Goal: Task Accomplishment & Management: Use online tool/utility

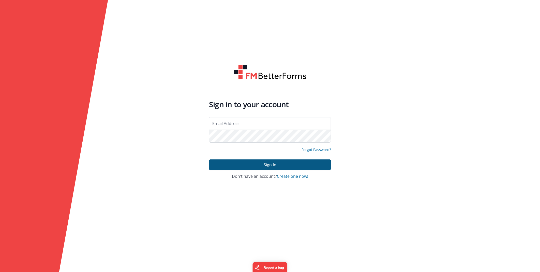
type input "[EMAIL_ADDRESS][DOMAIN_NAME]"
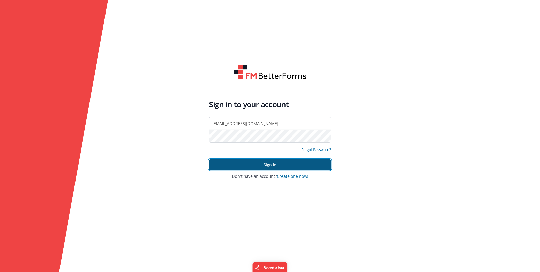
click at [265, 161] on button "Sign In" at bounding box center [270, 164] width 122 height 11
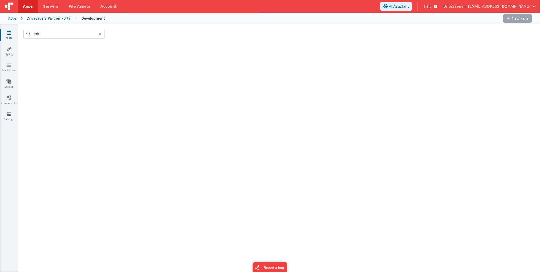
click at [0, 254] on div "Pages Styling Navigation Scripts Components Settings" at bounding box center [9, 147] width 18 height 247
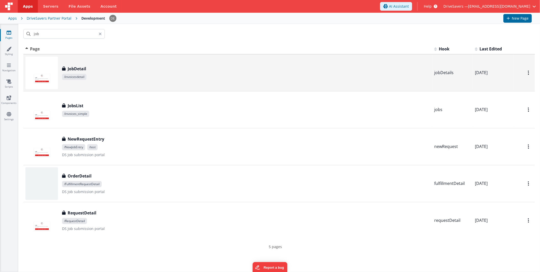
click at [79, 58] on div "JobDetail JobDetail /invoicesdetail" at bounding box center [227, 72] width 405 height 33
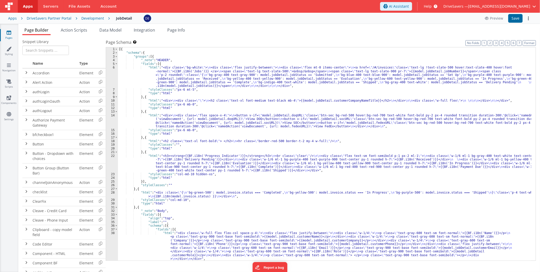
click at [199, 118] on div "[{ "schema" : { "groups" : [{ "_note" : "HEADER" , "fields" : [{ "html" : "<div…" at bounding box center [324, 157] width 413 height 220
click at [110, 122] on div "14" at bounding box center [112, 120] width 12 height 15
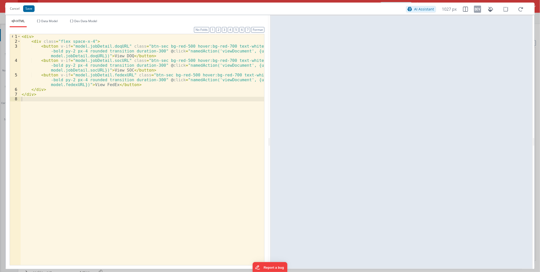
click at [122, 58] on div "< div > < div class = "flex space-x-4" > < button v-if = "model.jobDetail.doqUR…" at bounding box center [143, 154] width 244 height 240
click at [113, 67] on div "< div > < div class = "flex space-x-4" > < button v-if = "model.jobDetail.doqUR…" at bounding box center [143, 154] width 244 height 240
click at [102, 85] on div "< div > < div class = "flex space-x-4" > < button v-if = "model.jobDetail.doqUR…" at bounding box center [143, 154] width 244 height 240
click at [31, 36] on div "< div > < div class = "flex space-x-4" > < button v-if = "model.jobDetail.doqUR…" at bounding box center [143, 154] width 244 height 240
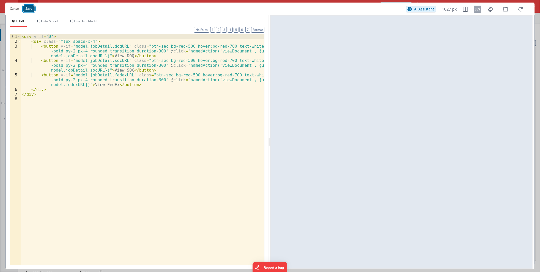
click at [32, 6] on button "Save" at bounding box center [28, 8] width 11 height 7
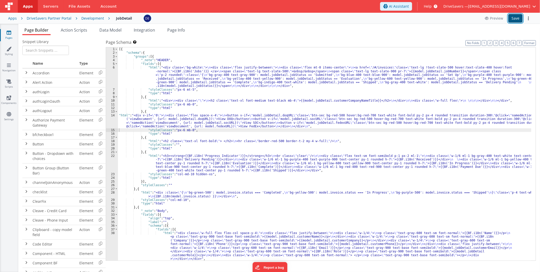
click at [516, 20] on button "Save" at bounding box center [515, 18] width 14 height 9
click at [158, 122] on div "[{ "schema" : { "groups" : [{ "_note" : "HEADER" , "fields" : [{ "html" : "<div…" at bounding box center [324, 157] width 413 height 220
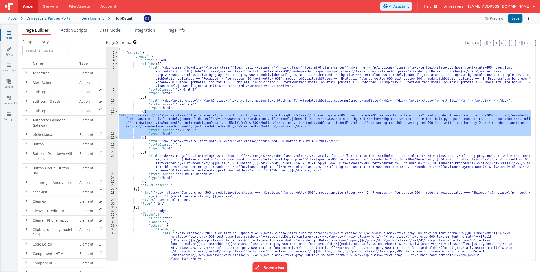
drag, startPoint x: 143, startPoint y: 111, endPoint x: 141, endPoint y: 136, distance: 25.0
click at [141, 136] on div "[{ "schema" : { "groups" : [{ "_note" : "HEADER" , "fields" : [{ "html" : "<div…" at bounding box center [324, 157] width 413 height 220
drag, startPoint x: 144, startPoint y: 111, endPoint x: 141, endPoint y: 124, distance: 13.5
click at [141, 125] on div "[{ "schema" : { "groups" : [{ "_note" : "HEADER" , "fields" : [{ "html" : "<div…" at bounding box center [324, 157] width 413 height 220
click at [168, 125] on div "[{ "schema" : { "groups" : [{ "_note" : "HEADER" , "fields" : [{ "html" : "<div…" at bounding box center [324, 157] width 413 height 220
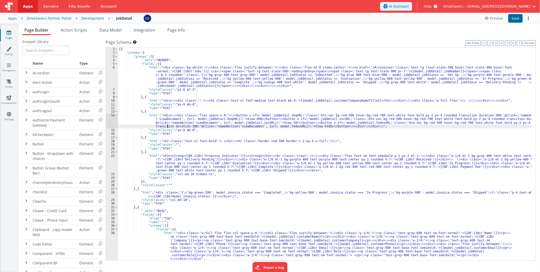
click at [172, 116] on div "[{ "schema" : { "groups" : [{ "_note" : "HEADER" , "fields" : [{ "html" : "<div…" at bounding box center [324, 157] width 413 height 220
click at [176, 122] on div "[{ "schema" : { "groups" : [{ "_note" : "HEADER" , "fields" : [{ "html" : "<div…" at bounding box center [324, 157] width 413 height 220
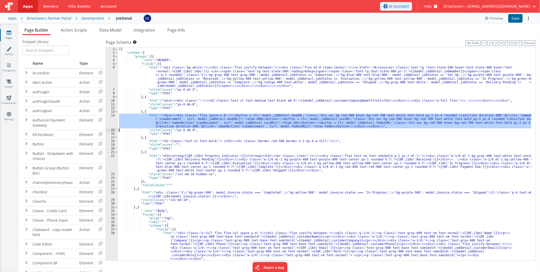
click at [108, 118] on div "14" at bounding box center [112, 120] width 12 height 15
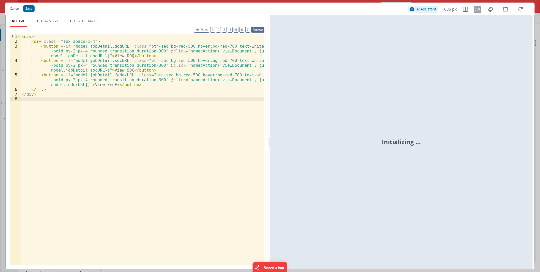
click at [255, 29] on button "Format" at bounding box center [257, 30] width 13 height 6
click at [148, 169] on div "< div > < div class = "flex space-x-4" > < button v-if = "model.jobDetail.doqUR…" at bounding box center [143, 154] width 244 height 240
click at [114, 140] on div "< div > < div class = "flex space-x-4" > < button v-if = "model.jobDetail.doqUR…" at bounding box center [143, 154] width 244 height 240
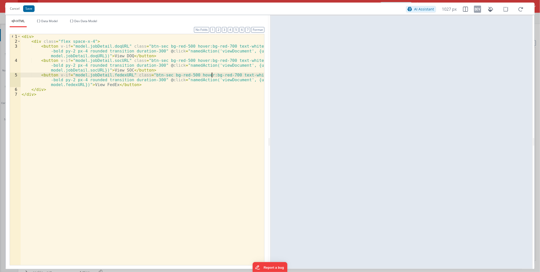
click at [213, 76] on div "< div > < div class = "flex space-x-4" > < button v-if = "model.jobDetail.doqUR…" at bounding box center [143, 154] width 244 height 240
click at [14, 7] on button "Cancel" at bounding box center [14, 8] width 15 height 7
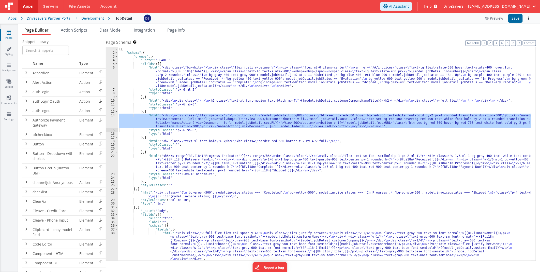
click at [146, 111] on div "[{ "schema" : { "groups" : [{ "_note" : "HEADER" , "fields" : [{ "html" : "<div…" at bounding box center [324, 157] width 413 height 220
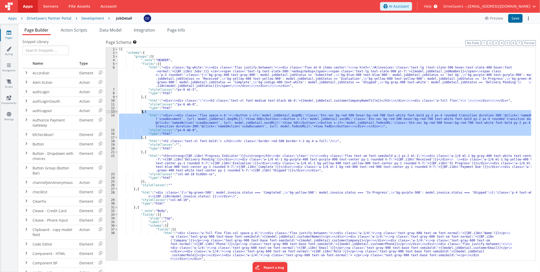
drag, startPoint x: 143, startPoint y: 136, endPoint x: 143, endPoint y: 110, distance: 25.9
click at [143, 110] on div "[{ "schema" : { "groups" : [{ "_note" : "HEADER" , "fields" : [{ "html" : "<div…" at bounding box center [324, 157] width 413 height 220
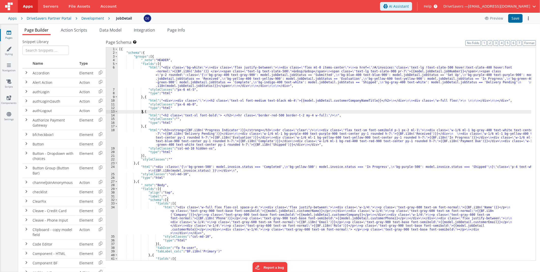
click at [523, 19] on div "Preview Save" at bounding box center [507, 18] width 50 height 9
click at [522, 19] on button "Save" at bounding box center [515, 18] width 14 height 9
click at [170, 117] on div "[{ "schema" : { "groups" : [{ "_note" : "HEADER" , "fields" : [{ "html" : "<div…" at bounding box center [324, 170] width 413 height 246
click at [189, 99] on div "[{ "schema" : { "groups" : [{ "_note" : "HEADER" , "fields" : [{ "html" : "<div…" at bounding box center [324, 170] width 413 height 246
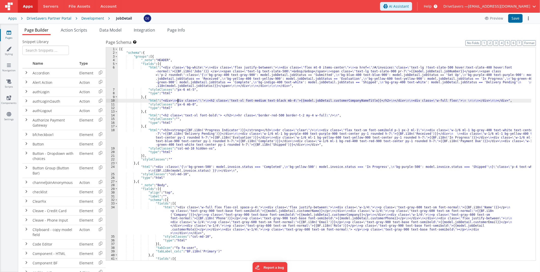
click at [177, 101] on div "[{ "schema" : { "groups" : [{ "_note" : "HEADER" , "fields" : [{ "html" : "<div…" at bounding box center [324, 170] width 413 height 246
drag, startPoint x: 182, startPoint y: 103, endPoint x: 175, endPoint y: 104, distance: 7.1
click at [175, 104] on div "[{ "schema" : { "groups" : [{ "_note" : "HEADER" , "fields" : [{ "html" : "<div…" at bounding box center [324, 170] width 413 height 246
click at [511, 17] on button "Save" at bounding box center [515, 18] width 14 height 9
click at [228, 119] on div "[{ "schema" : { "groups" : [{ "_note" : "HEADER" , "fields" : [{ "html" : "<div…" at bounding box center [324, 170] width 413 height 246
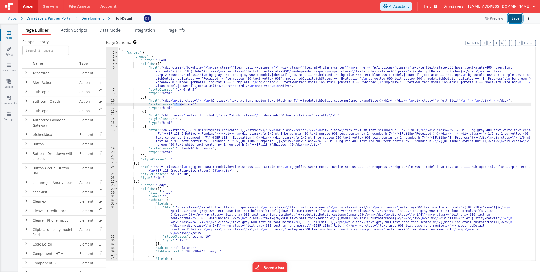
click at [515, 17] on button "Save" at bounding box center [515, 18] width 14 height 9
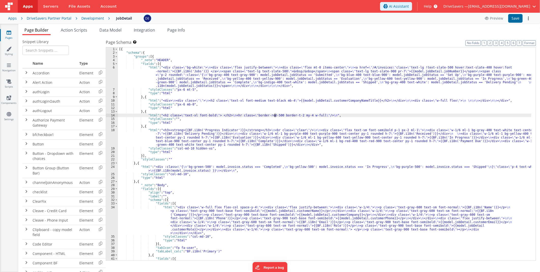
click at [275, 113] on div "[{ "schema" : { "groups" : [{ "_note" : "HEADER" , "fields" : [{ "html" : "<div…" at bounding box center [324, 170] width 413 height 246
click at [276, 100] on div "[{ "schema" : { "groups" : [{ "_note" : "HEADER" , "fields" : [{ "html" : "<div…" at bounding box center [324, 170] width 413 height 246
click at [108, 100] on div "10" at bounding box center [112, 101] width 12 height 4
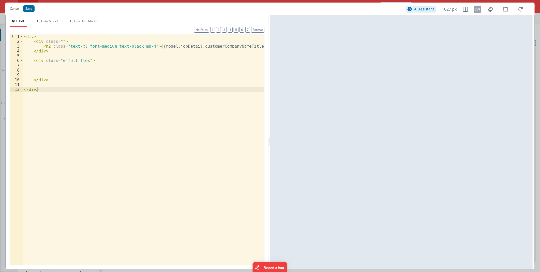
click at [150, 57] on div "< div > < div class = "" > < h2 class = "text-xl font-medium text-black mb-4" >…" at bounding box center [143, 154] width 241 height 240
click at [145, 46] on div "< div > < div class = "" > < h2 class = "text-xl font-medium text-black mb-4" >…" at bounding box center [143, 154] width 241 height 240
click at [32, 10] on button "Save" at bounding box center [28, 8] width 11 height 7
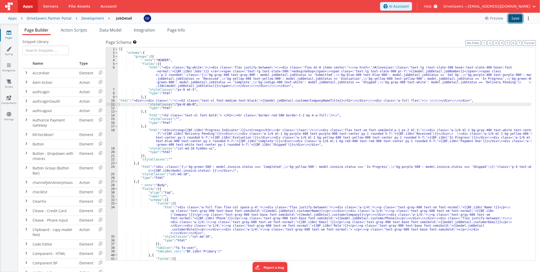
click at [512, 19] on button "Save" at bounding box center [515, 18] width 14 height 9
click at [231, 80] on div "[{ "schema" : { "groups" : [{ "_note" : "HEADER" , "fields" : [{ "html" : "<div…" at bounding box center [324, 170] width 413 height 246
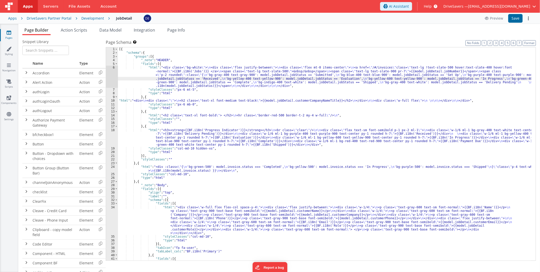
click at [112, 75] on div "6" at bounding box center [112, 77] width 12 height 22
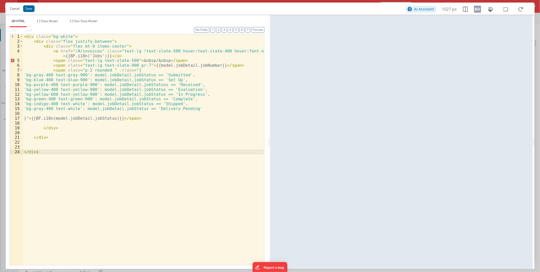
click at [16, 9] on button "Cancel" at bounding box center [14, 8] width 15 height 7
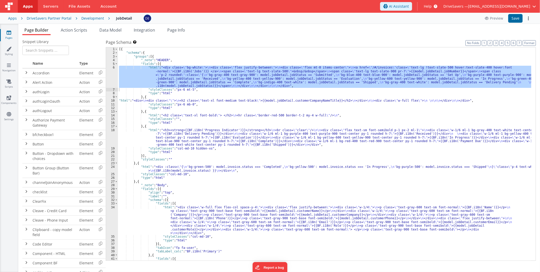
click at [207, 143] on div "[{ "schema" : { "groups" : [{ "_note" : "HEADER" , "fields" : [{ "html" : "<div…" at bounding box center [324, 170] width 413 height 246
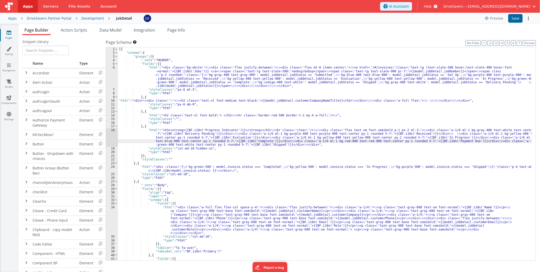
click at [112, 136] on div "18" at bounding box center [112, 137] width 12 height 18
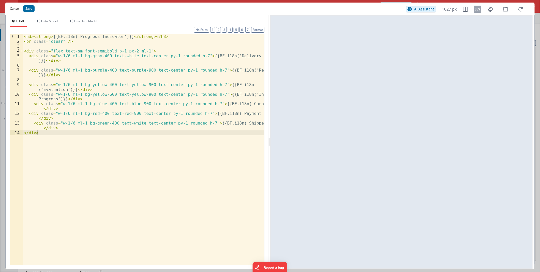
click at [14, 10] on button "Cancel" at bounding box center [14, 8] width 15 height 7
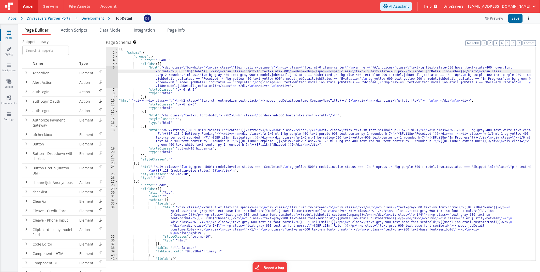
click at [250, 70] on div "[{ "schema" : { "groups" : [{ "_note" : "HEADER" , "fields" : [{ "html" : "<div…" at bounding box center [324, 170] width 413 height 246
click at [107, 73] on div "6" at bounding box center [112, 77] width 12 height 22
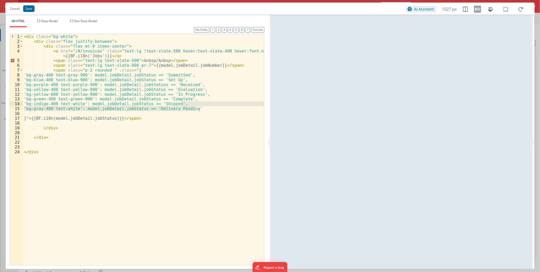
click at [197, 106] on div "< div class = "bg-white" > < div class = "flex justify-between" > < div class =…" at bounding box center [143, 154] width 241 height 240
click at [200, 110] on div "< div class = "bg-white" > < div class = "flex justify-between" > < div class =…" at bounding box center [143, 149] width 241 height 231
paste textarea
click at [199, 109] on div "< div class = "bg-white" > < div class = "flex justify-between" > < div class =…" at bounding box center [143, 154] width 241 height 240
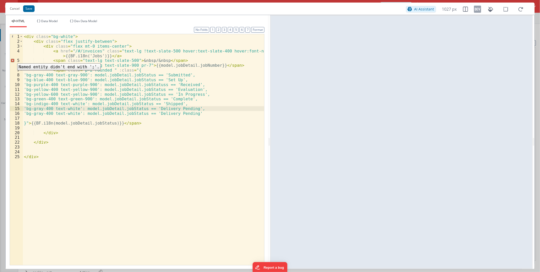
click at [13, 59] on div "5" at bounding box center [16, 60] width 13 height 5
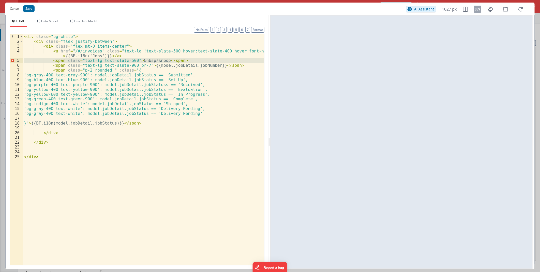
click at [12, 59] on div "5" at bounding box center [16, 60] width 13 height 5
click at [197, 145] on div "< div class = "bg-white" > < div class = "flex justify-between" > < div class =…" at bounding box center [143, 154] width 241 height 240
click at [258, 29] on button "Format" at bounding box center [257, 30] width 13 height 6
click at [204, 118] on div "< div class = "bg-white" > < div class = "flex justify-between" > < div class =…" at bounding box center [143, 154] width 241 height 240
click at [184, 112] on div "< div class = "bg-white" > < div class = "flex justify-between" > < div class =…" at bounding box center [143, 154] width 241 height 240
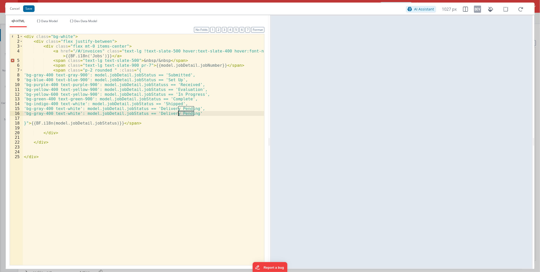
drag, startPoint x: 184, startPoint y: 112, endPoint x: 175, endPoint y: 111, distance: 9.0
click at [175, 111] on div "< div class = "bg-white" > < div class = "flex justify-between" > < div class =…" at bounding box center [143, 154] width 241 height 240
click at [176, 140] on div "< div class = "bg-white" > < div class = "flex justify-between" > < div class =…" at bounding box center [143, 154] width 241 height 240
click at [181, 113] on div "< div class = "bg-white" > < div class = "flex justify-between" > < div class =…" at bounding box center [143, 154] width 241 height 240
drag, startPoint x: 181, startPoint y: 113, endPoint x: 174, endPoint y: 112, distance: 7.5
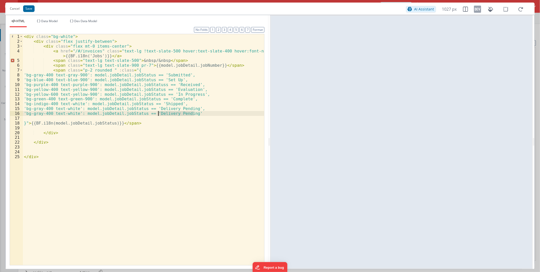
click at [174, 112] on div "< div class = "bg-white" > < div class = "flex justify-between" > < div class =…" at bounding box center [143, 154] width 241 height 240
click at [45, 113] on div "< div class = "bg-white" > < div class = "flex justify-between" > < div class =…" at bounding box center [143, 154] width 241 height 240
click at [45, 115] on div "< div class = "bg-white" > < div class = "flex justify-between" > < div class =…" at bounding box center [143, 154] width 241 height 240
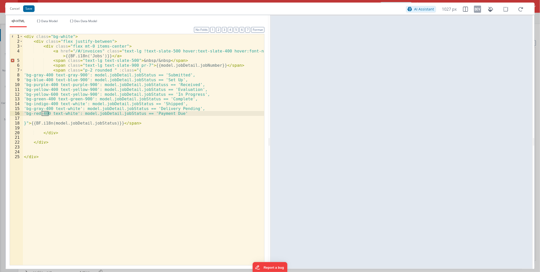
click at [163, 133] on div "< div class = "bg-white" > < div class = "flex justify-between" > < div class =…" at bounding box center [143, 154] width 241 height 240
click at [44, 45] on div "< div class = "bg-white" > < div class = "flex justify-between" > < div class =…" at bounding box center [143, 154] width 241 height 240
click at [53, 50] on div "< div class = "bg-white" > < div class = "flex justify-between" > < div class =…" at bounding box center [143, 154] width 241 height 240
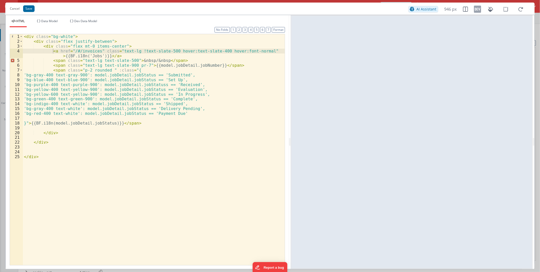
drag, startPoint x: 269, startPoint y: 55, endPoint x: 291, endPoint y: 53, distance: 21.9
click at [291, 53] on html "Cancel Save AI Assistant 946 px HTML Data Model Dev Data Model Format 7 6 5 4 3…" at bounding box center [270, 136] width 540 height 272
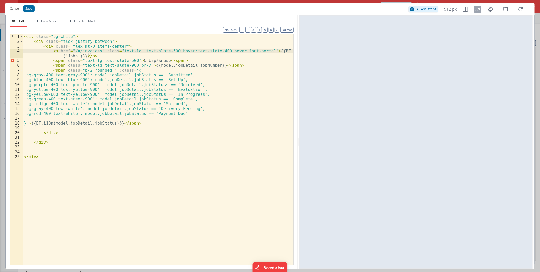
drag, startPoint x: 290, startPoint y: 53, endPoint x: 299, endPoint y: 52, distance: 8.8
click at [299, 52] on html "Cancel Save AI Assistant 912 px HTML Data Model Dev Data Model Format 7 6 5 4 3…" at bounding box center [270, 136] width 540 height 272
click at [32, 8] on button "Save" at bounding box center [28, 8] width 11 height 7
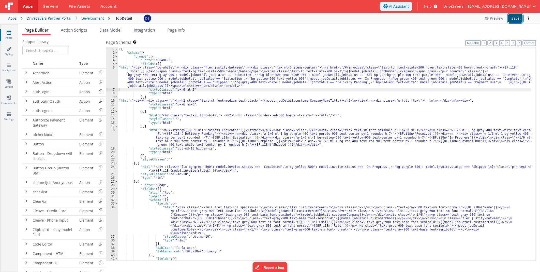
click at [519, 17] on button "Save" at bounding box center [515, 18] width 14 height 9
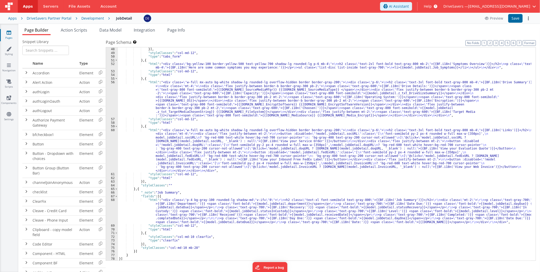
scroll to position [261, 0]
click at [194, 206] on div ""tabLabel_calc" : "BF.i18n('Secondary')" }] , "styleClasses" : "col-md-12" , "t…" at bounding box center [324, 154] width 413 height 220
click at [111, 209] on div "68" at bounding box center [112, 211] width 12 height 26
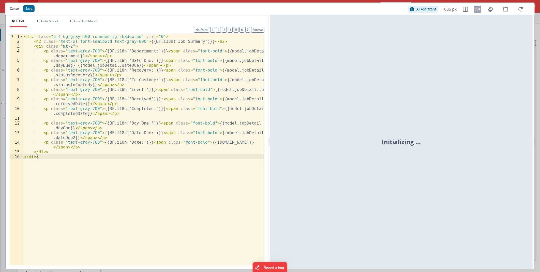
click at [14, 7] on button "Cancel" at bounding box center [14, 8] width 15 height 7
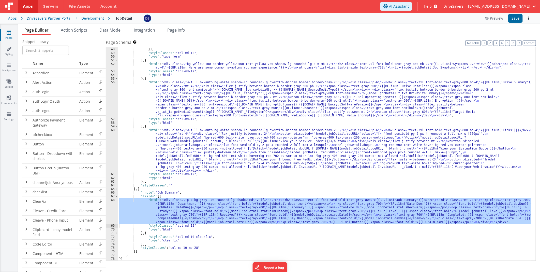
click at [199, 156] on div ""tabLabel_calc" : "BF.i18n('Secondary')" }] , "styleClasses" : "col-md-12" , "t…" at bounding box center [324, 154] width 413 height 220
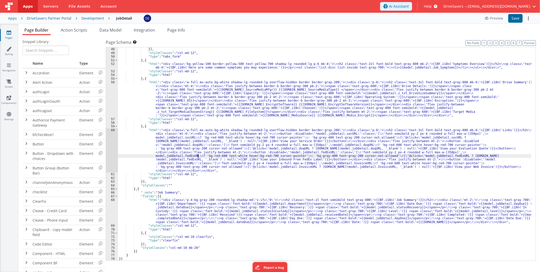
click at [113, 145] on div "60" at bounding box center [112, 150] width 12 height 44
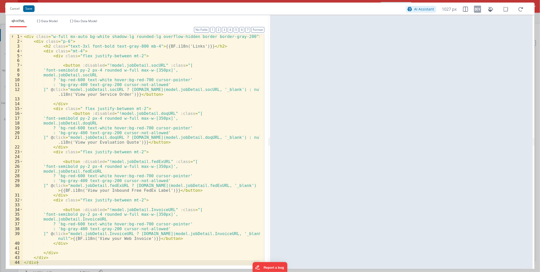
click at [67, 162] on div "< div class = "w-full mx-auto bg-white shadow-lg rounded-lg overflow-hidden bor…" at bounding box center [141, 154] width 237 height 240
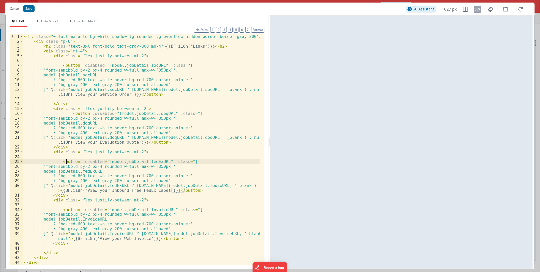
click at [66, 160] on div "< div class = "w-full mx-auto bg-white shadow-lg rounded-lg overflow-hidden bor…" at bounding box center [141, 154] width 237 height 240
click at [56, 151] on div "< div class = "w-full mx-auto bg-white shadow-lg rounded-lg overflow-hidden bor…" at bounding box center [141, 154] width 237 height 240
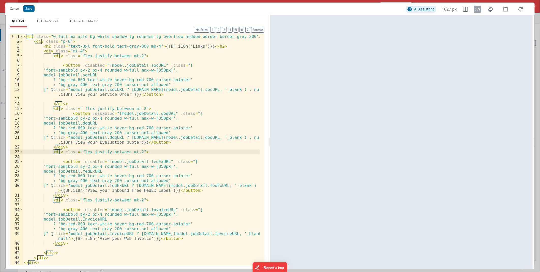
click at [56, 151] on div "< div class = "w-full mx-auto bg-white shadow-lg rounded-lg overflow-hidden bor…" at bounding box center [141, 154] width 237 height 240
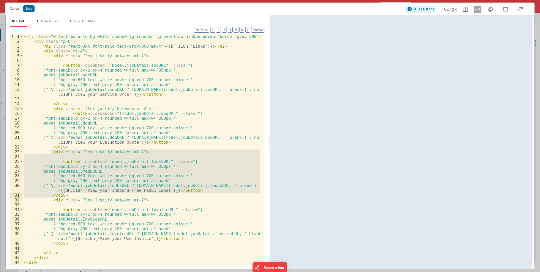
drag, startPoint x: 52, startPoint y: 152, endPoint x: 66, endPoint y: 195, distance: 45.2
click at [66, 195] on div "< div class = "w-full mx-auto bg-white shadow-lg rounded-lg overflow-hidden bor…" at bounding box center [141, 154] width 237 height 240
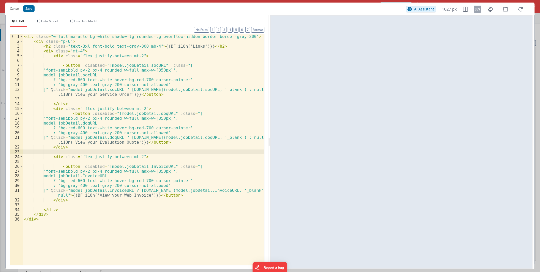
click at [71, 104] on div "< div class = "w-full mx-auto bg-white shadow-lg rounded-lg overflow-hidden bor…" at bounding box center [143, 154] width 241 height 240
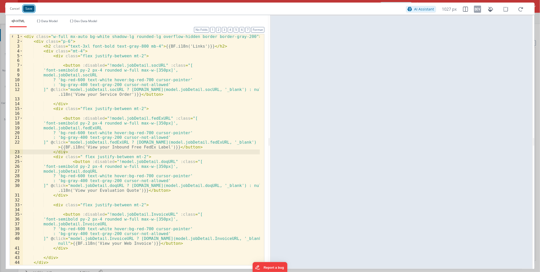
click at [26, 10] on button "Save" at bounding box center [28, 8] width 11 height 7
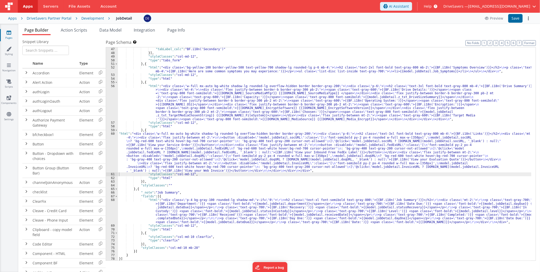
scroll to position [257, 0]
click at [517, 18] on button "Save" at bounding box center [515, 18] width 14 height 9
